Goal: Navigation & Orientation: Find specific page/section

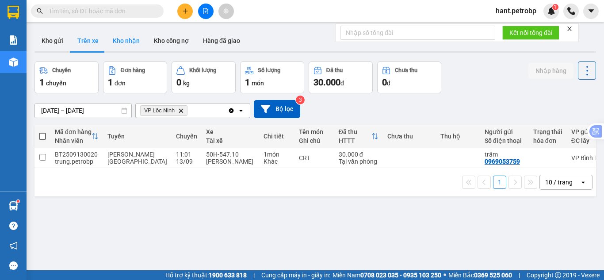
click at [122, 37] on button "Kho nhận" at bounding box center [126, 40] width 41 height 21
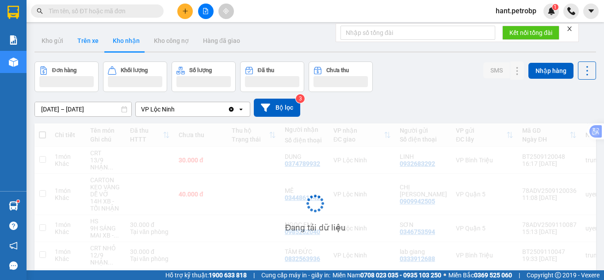
click at [85, 44] on button "Trên xe" at bounding box center [87, 40] width 35 height 21
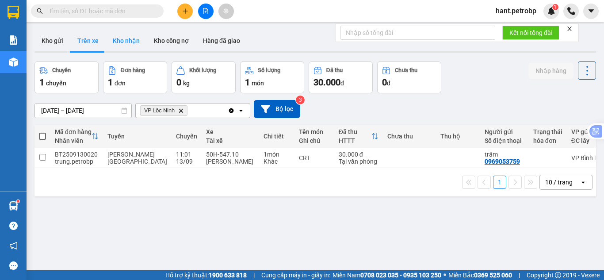
click at [119, 39] on button "Kho nhận" at bounding box center [126, 40] width 41 height 21
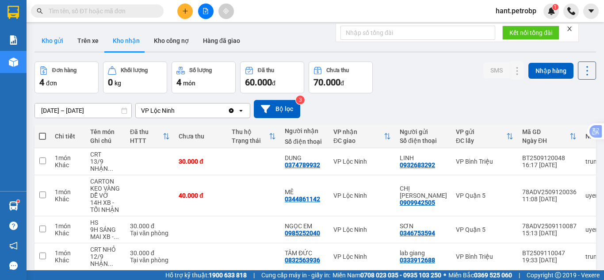
click at [57, 45] on button "Kho gửi" at bounding box center [52, 40] width 36 height 21
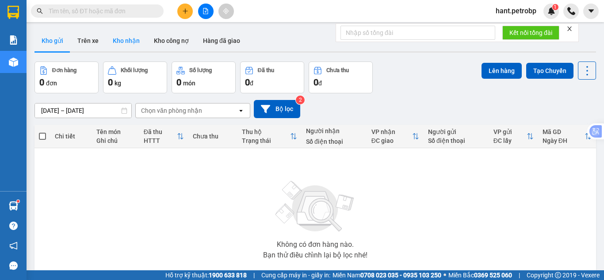
click at [131, 40] on button "Kho nhận" at bounding box center [126, 40] width 41 height 21
